Goal: Transaction & Acquisition: Subscribe to service/newsletter

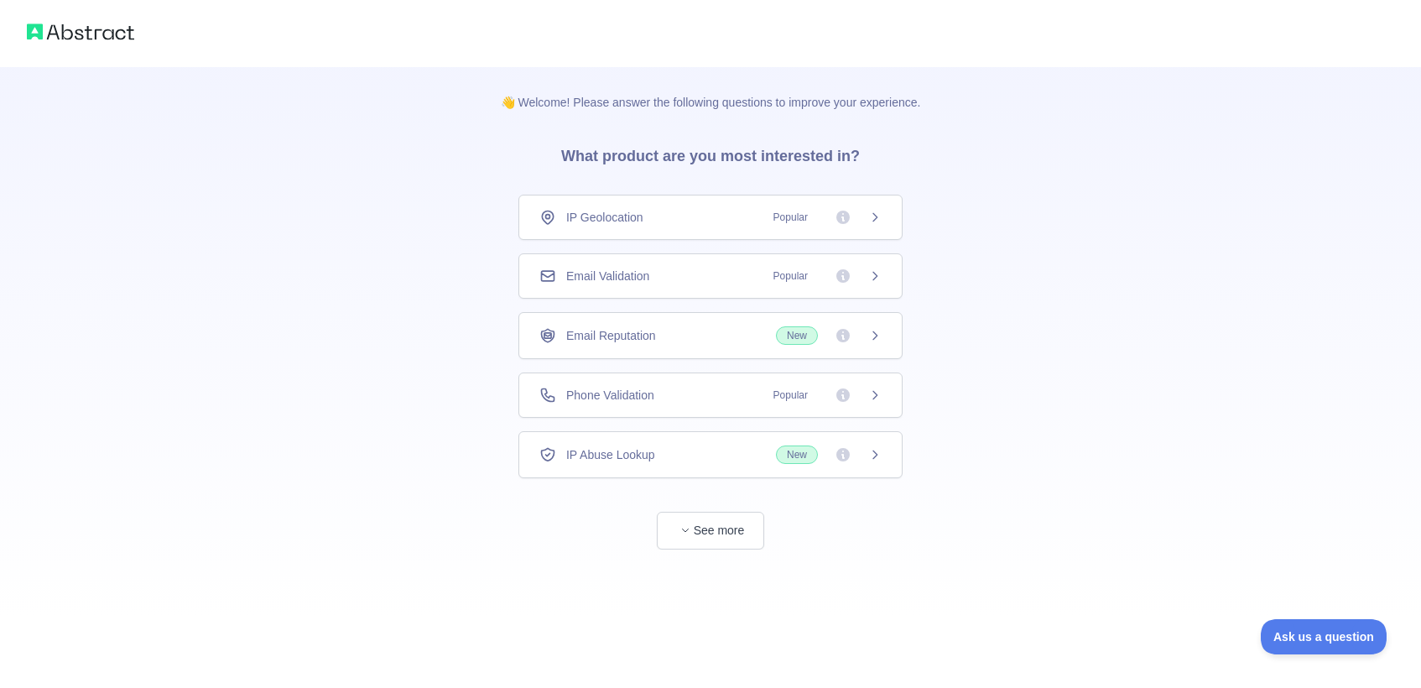
click at [832, 213] on span "Popular" at bounding box center [822, 217] width 118 height 17
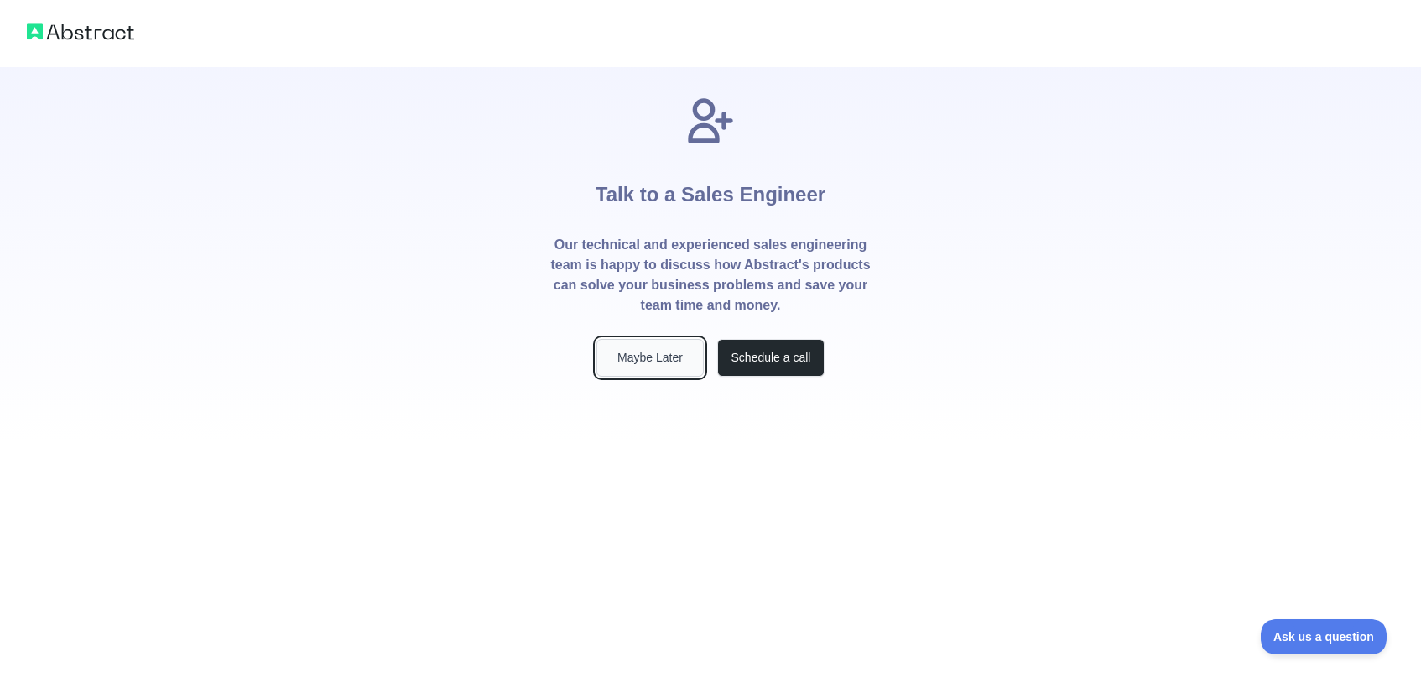
click at [618, 360] on button "Maybe Later" at bounding box center [649, 358] width 107 height 38
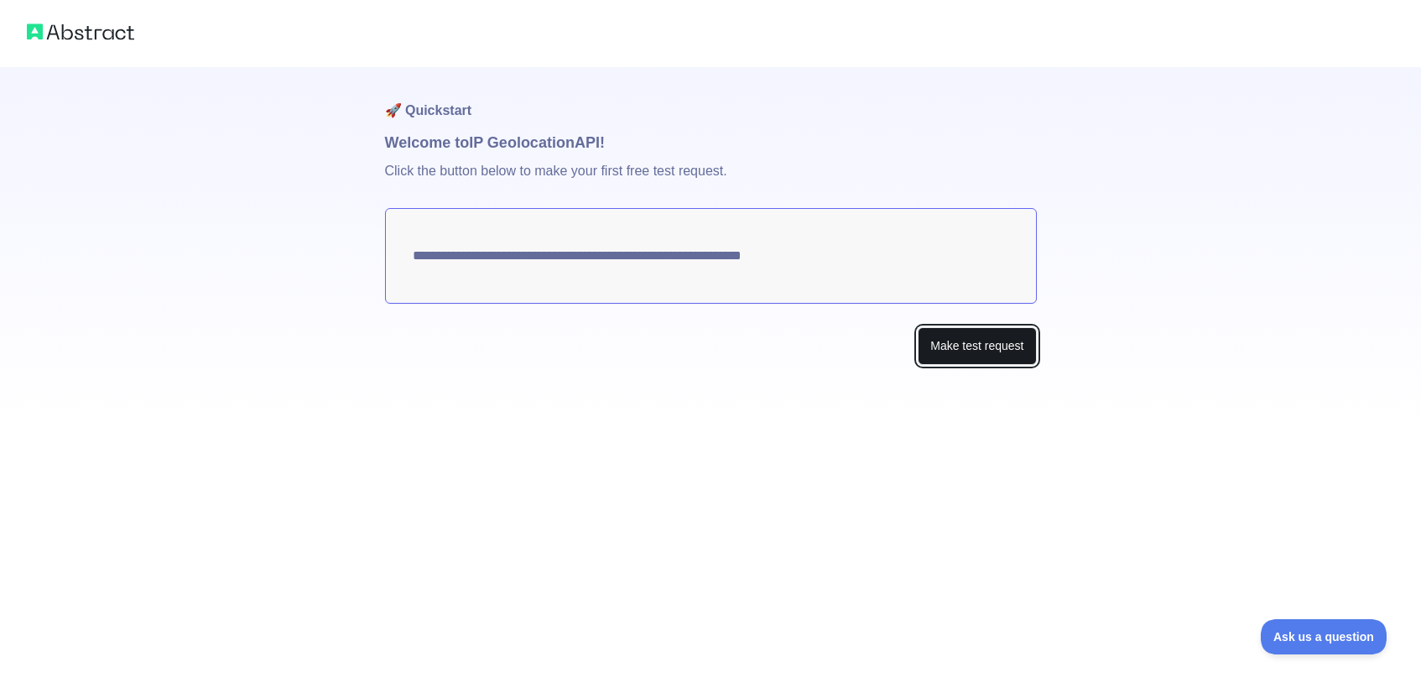
click at [995, 354] on button "Make test request" at bounding box center [977, 346] width 118 height 38
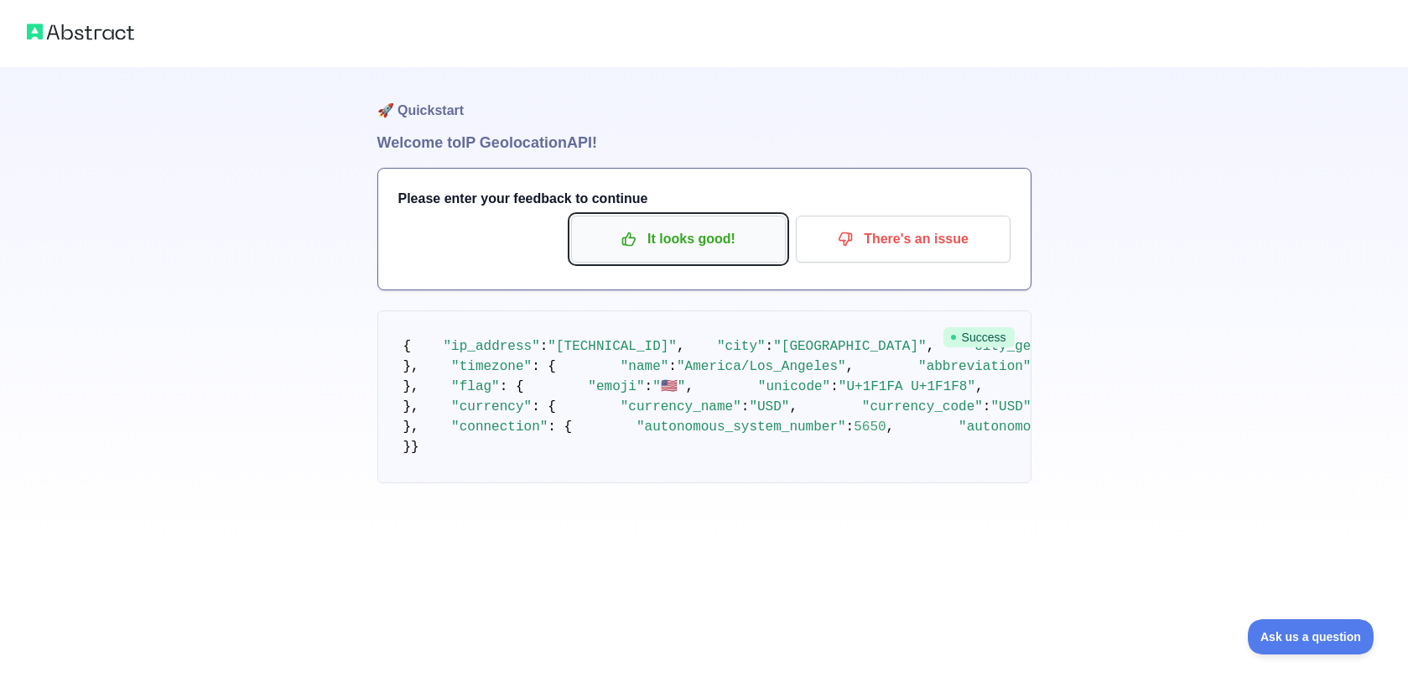
click at [652, 237] on p "It looks good!" at bounding box center [679, 239] width 190 height 29
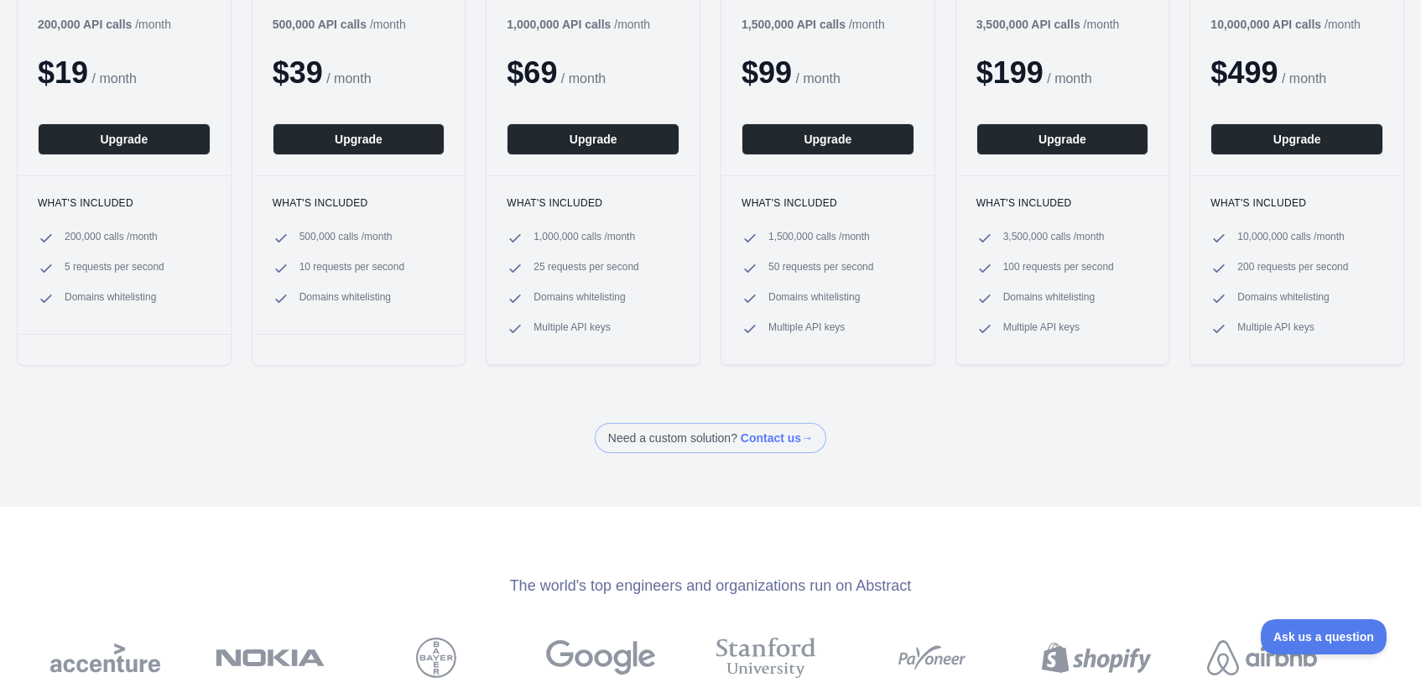
scroll to position [18, 0]
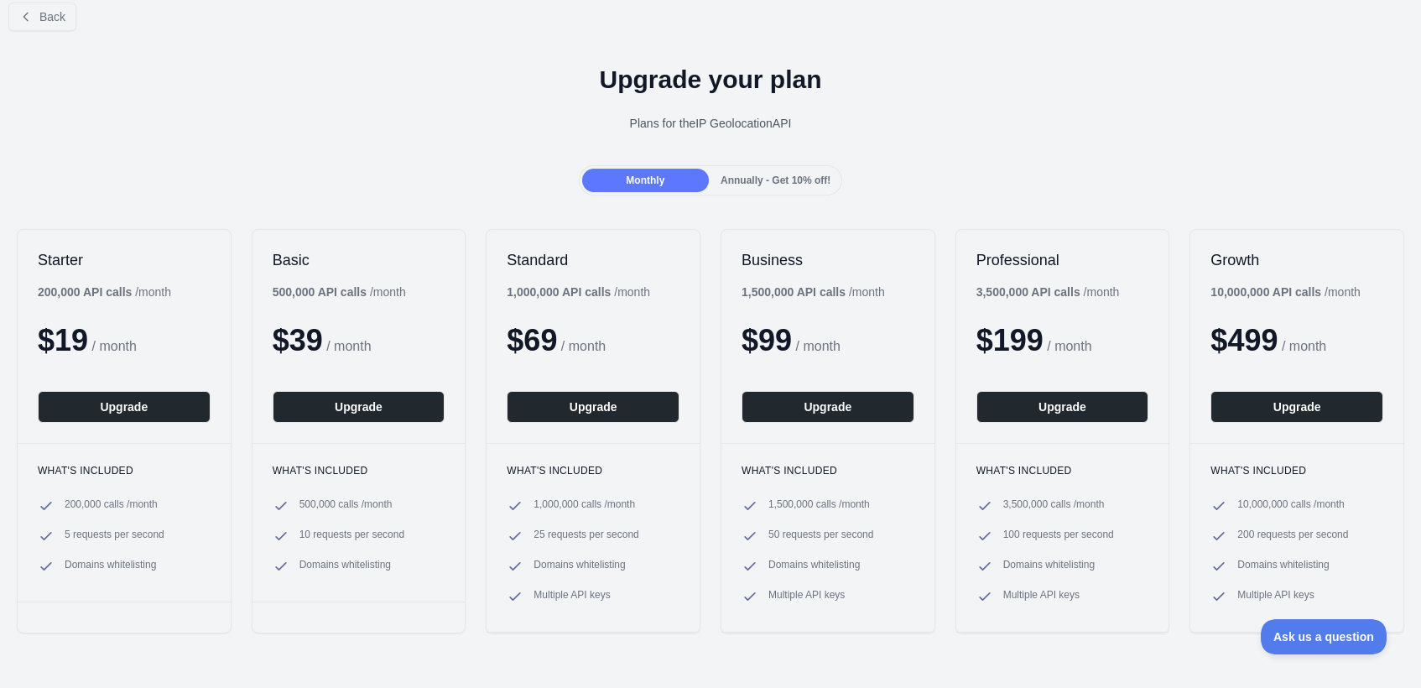
click at [751, 177] on span "Annually - Get 10% off!" at bounding box center [775, 180] width 110 height 12
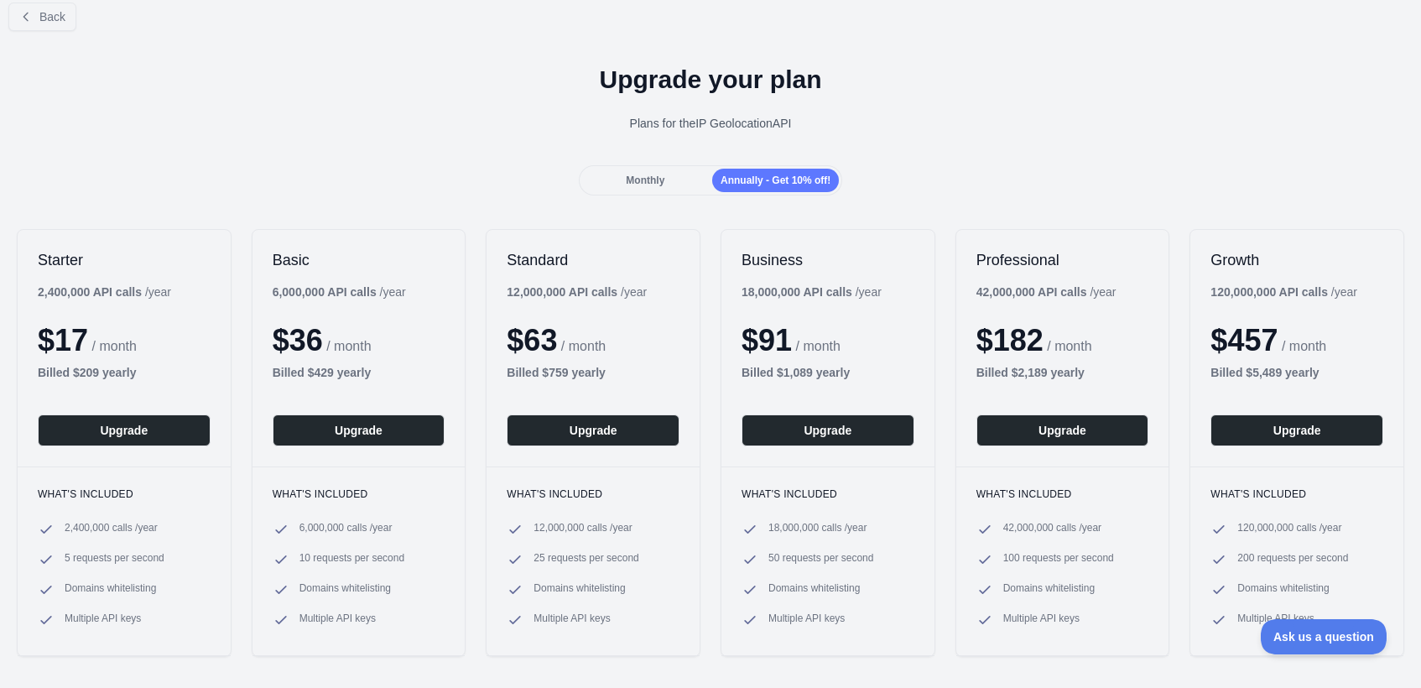
click at [627, 182] on span "Monthly" at bounding box center [645, 180] width 39 height 12
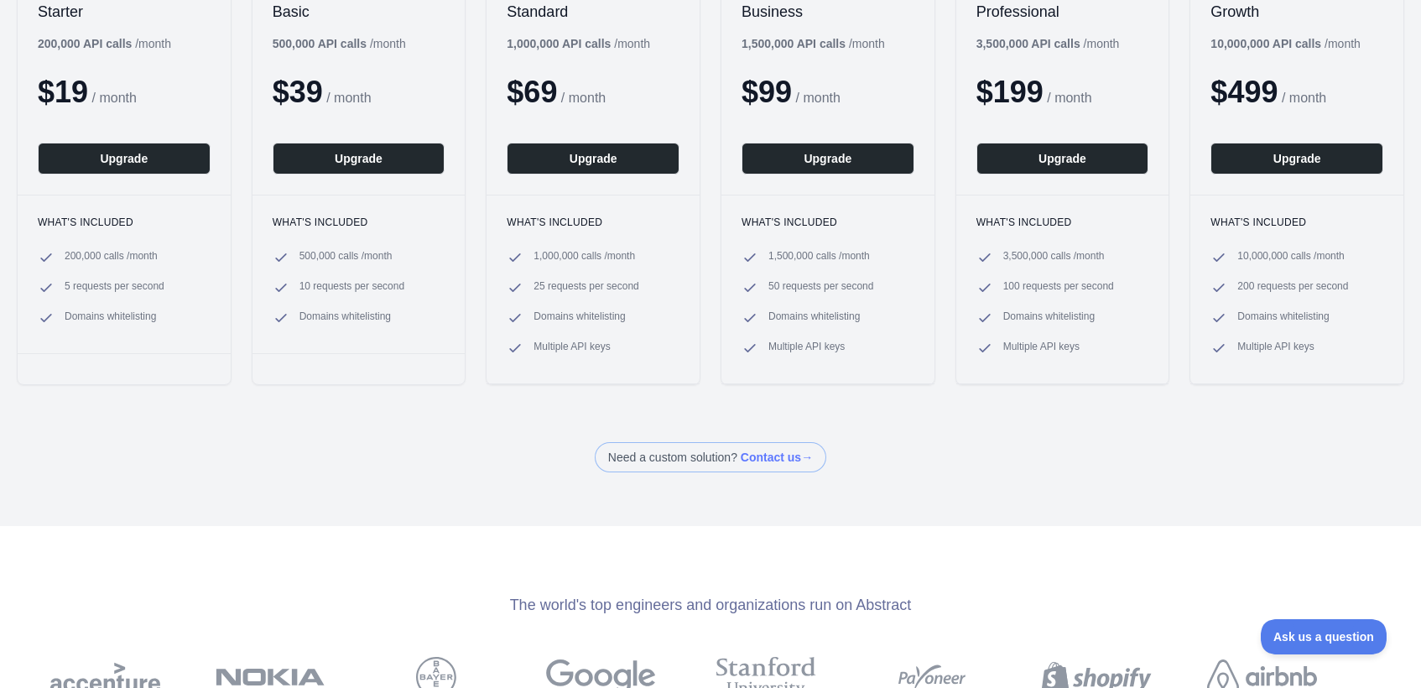
scroll to position [76, 0]
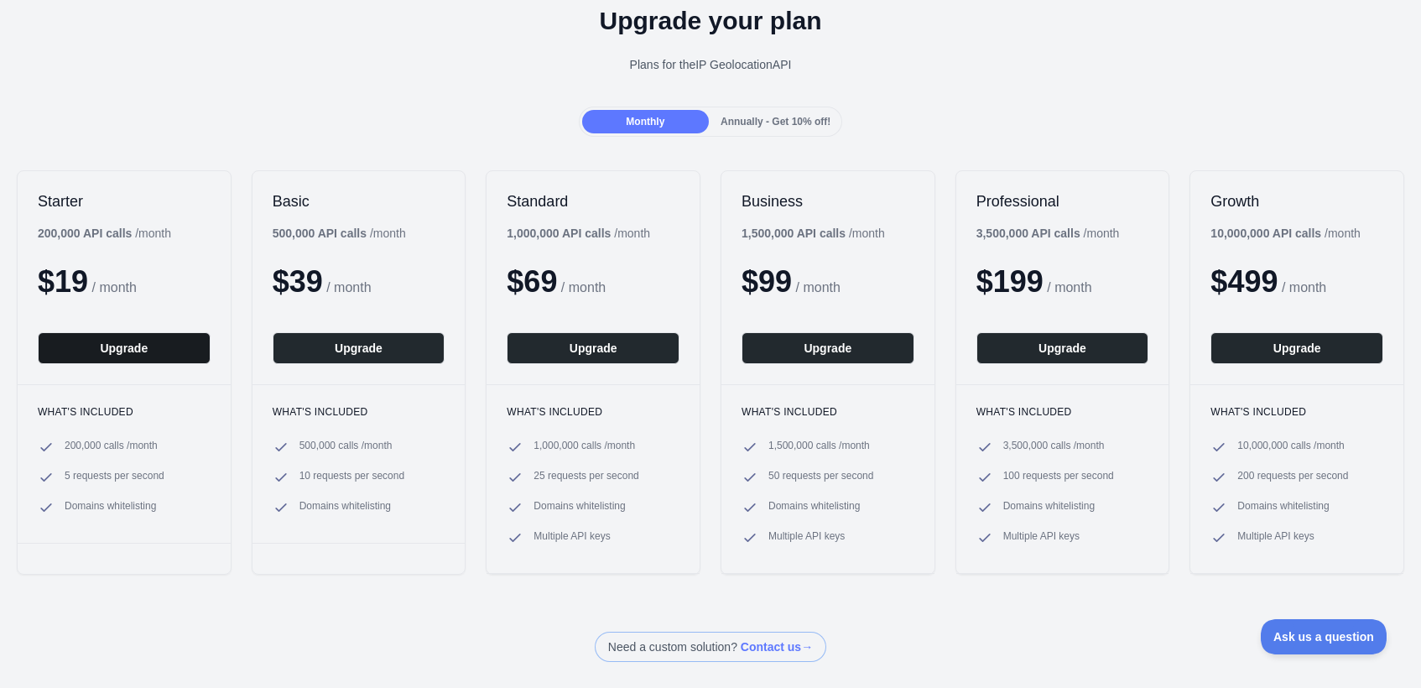
click at [138, 346] on button "Upgrade" at bounding box center [124, 348] width 173 height 32
